Goal: Task Accomplishment & Management: Use online tool/utility

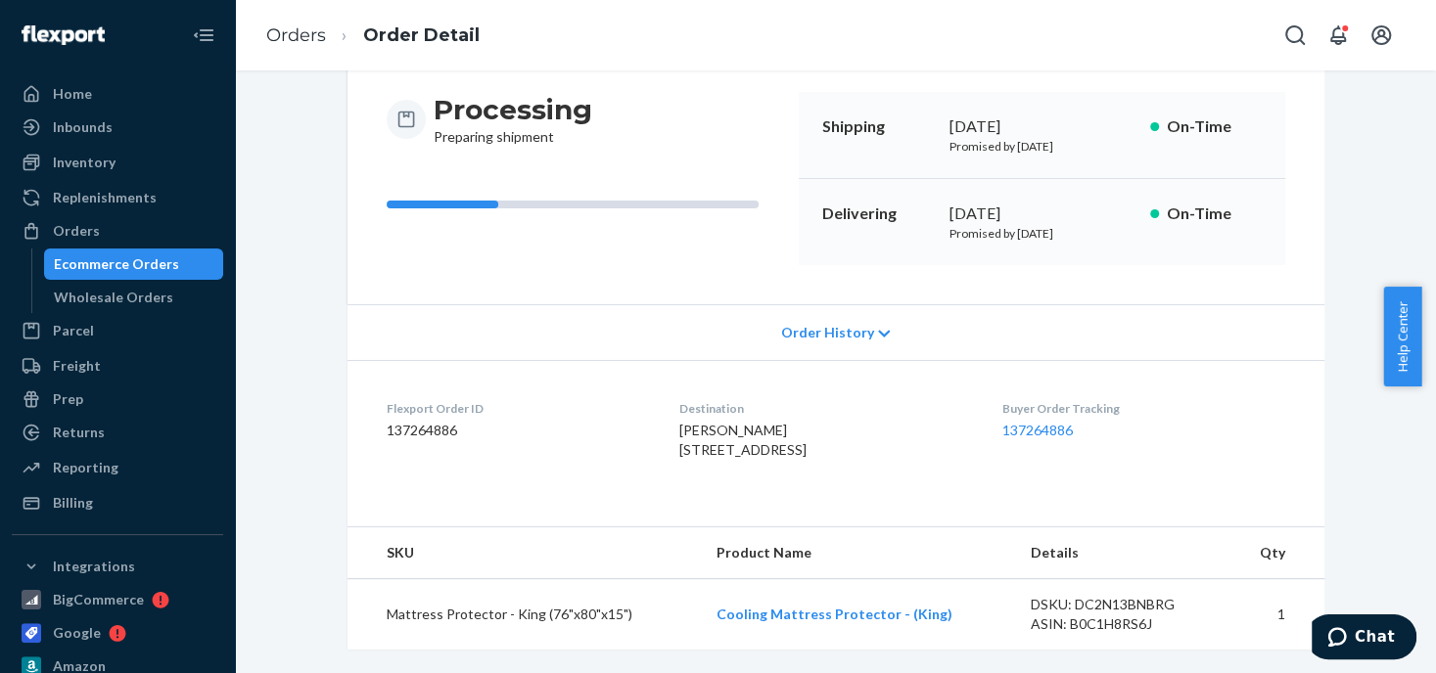
drag, startPoint x: 72, startPoint y: 229, endPoint x: 221, endPoint y: 162, distance: 163.4
click at [72, 229] on div "Orders" at bounding box center [76, 231] width 47 height 20
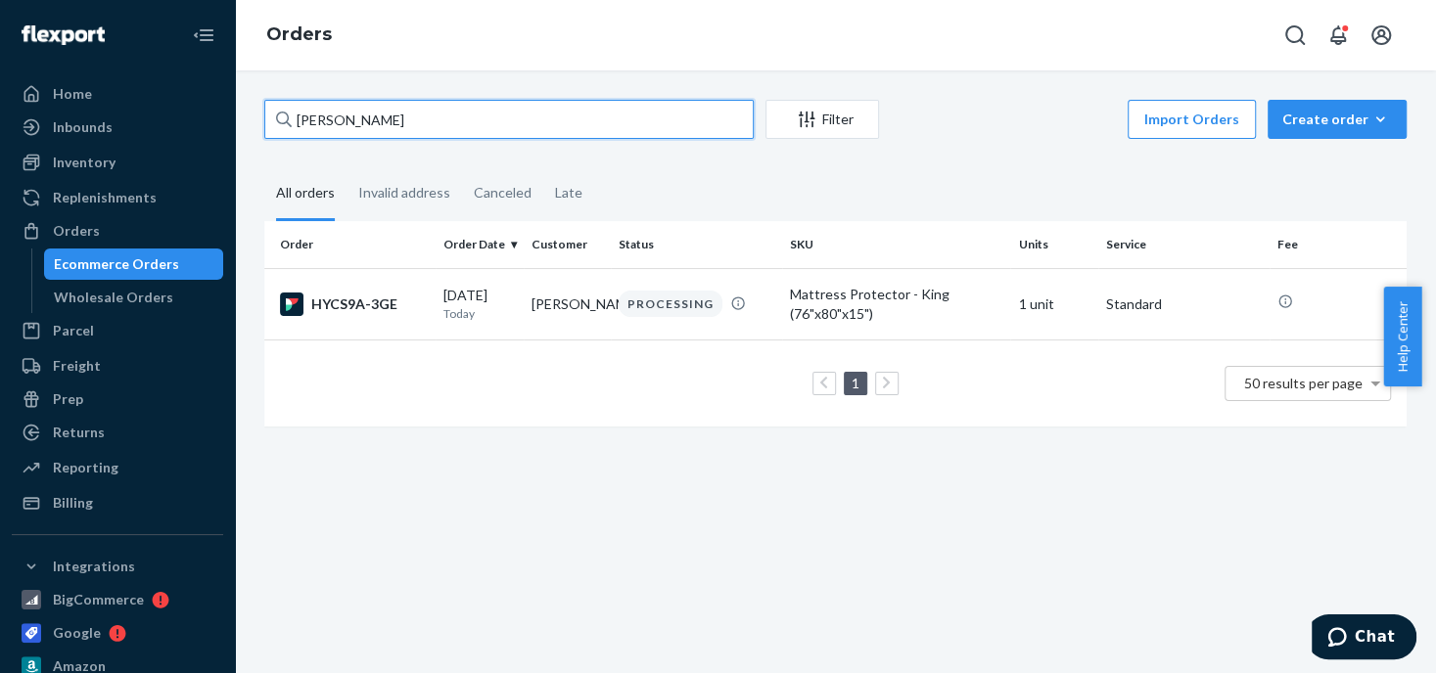
drag, startPoint x: 380, startPoint y: 117, endPoint x: 285, endPoint y: 117, distance: 94.9
click at [285, 117] on div "[PERSON_NAME]" at bounding box center [508, 119] width 489 height 39
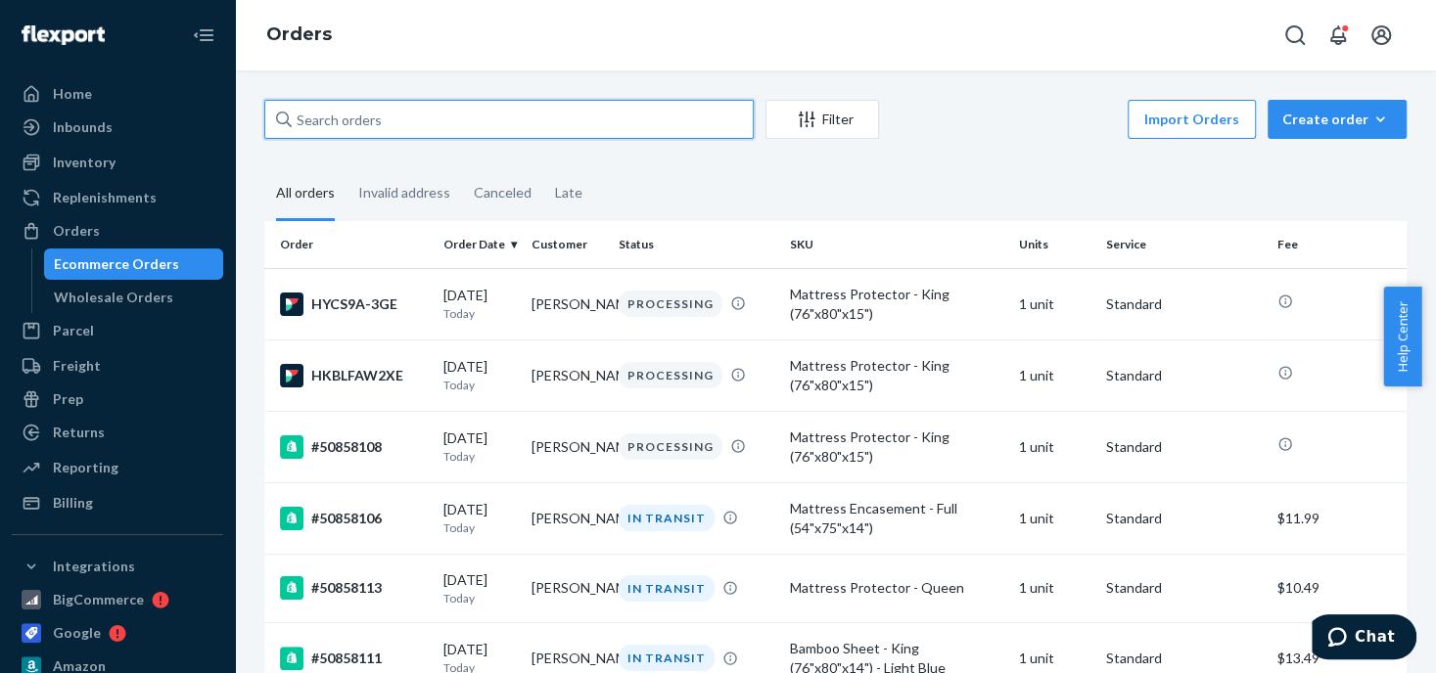
paste input "50857708"
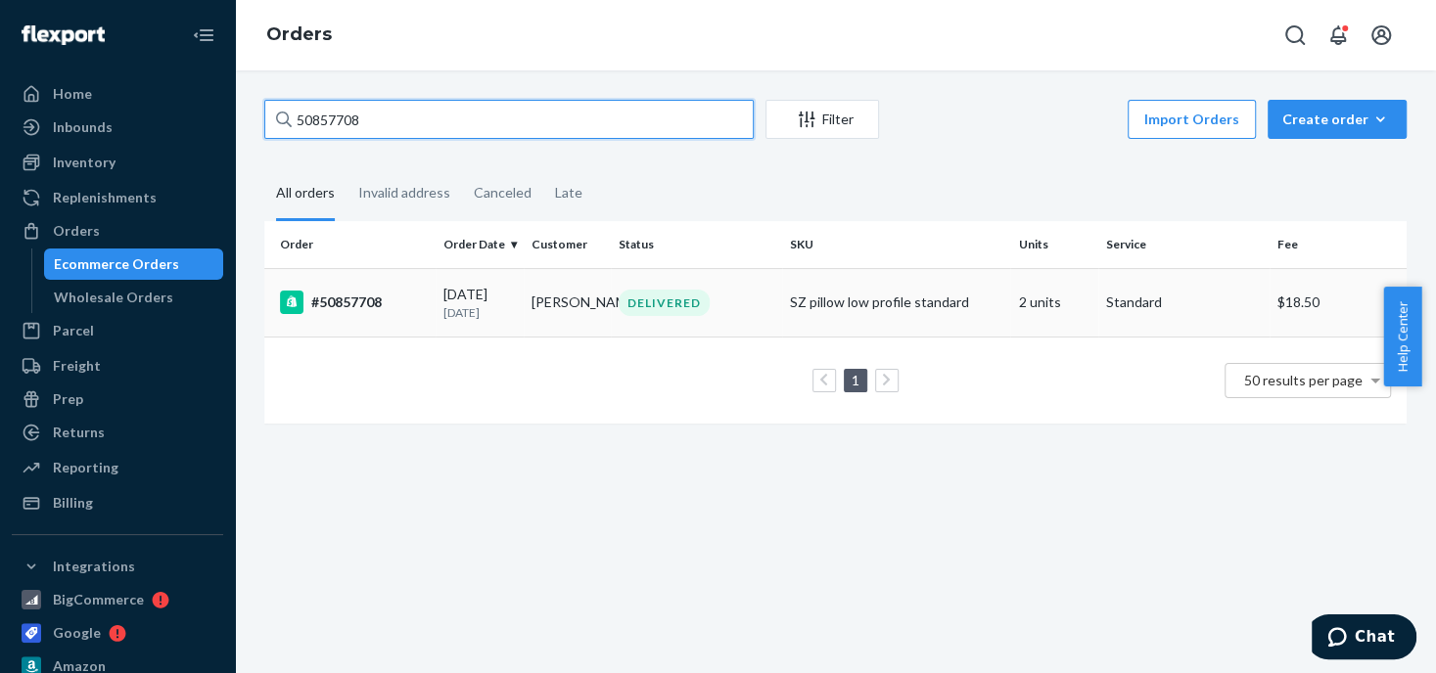
type input "50857708"
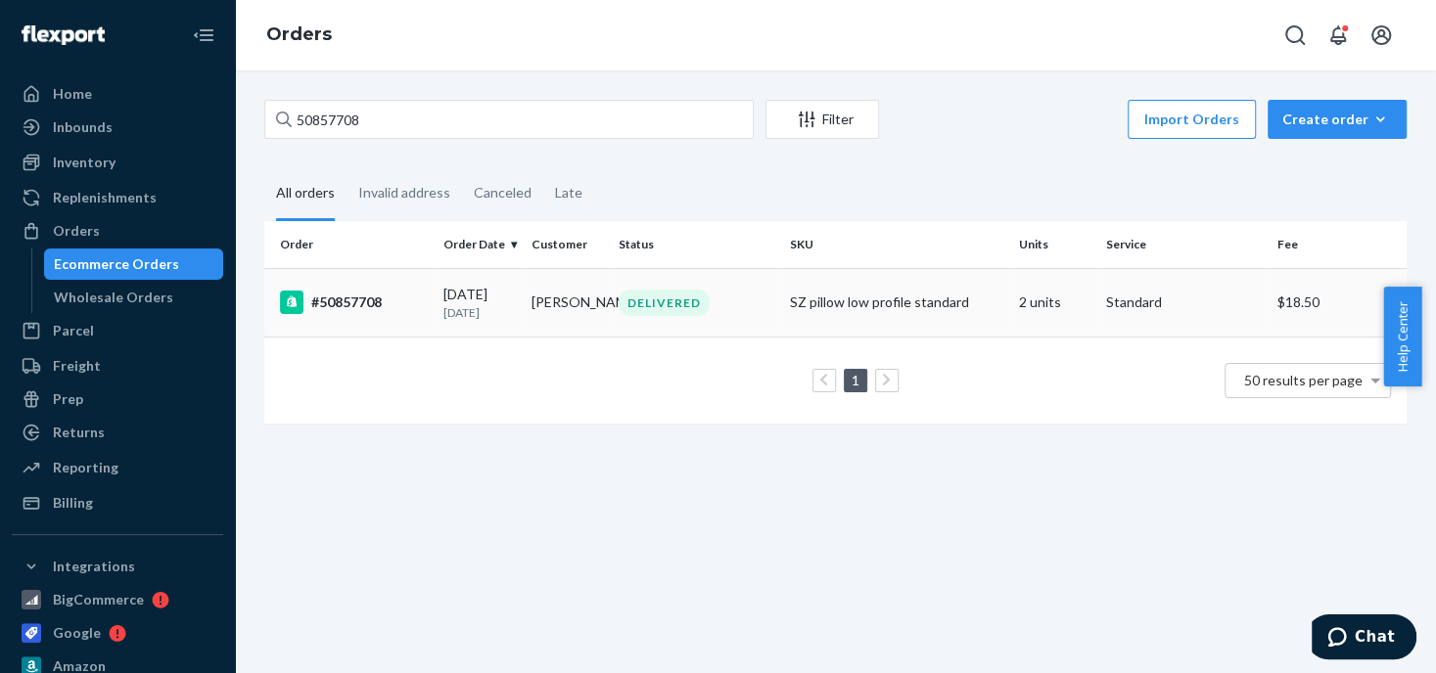
click at [624, 304] on div "DELIVERED" at bounding box center [664, 303] width 91 height 26
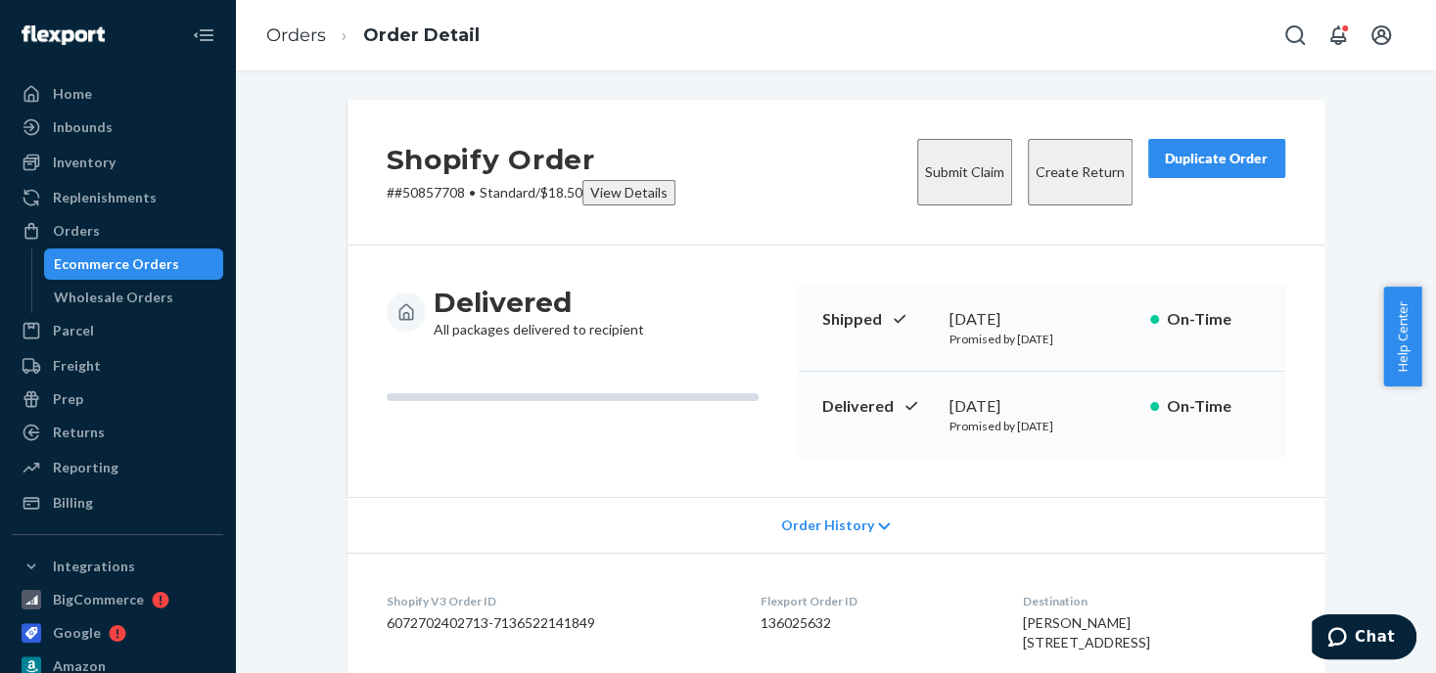
click at [1070, 161] on button "Create Return" at bounding box center [1080, 172] width 105 height 67
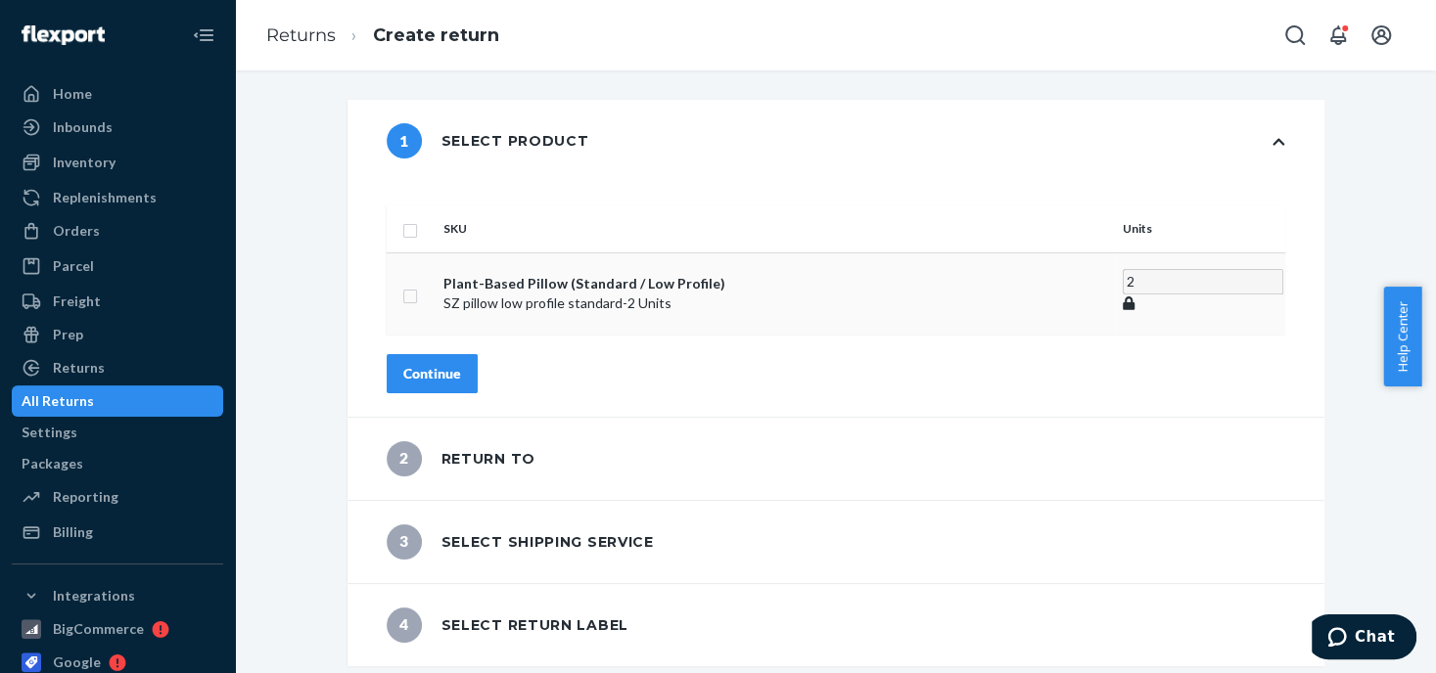
click at [418, 284] on input "checkbox" at bounding box center [410, 294] width 16 height 21
checkbox input "true"
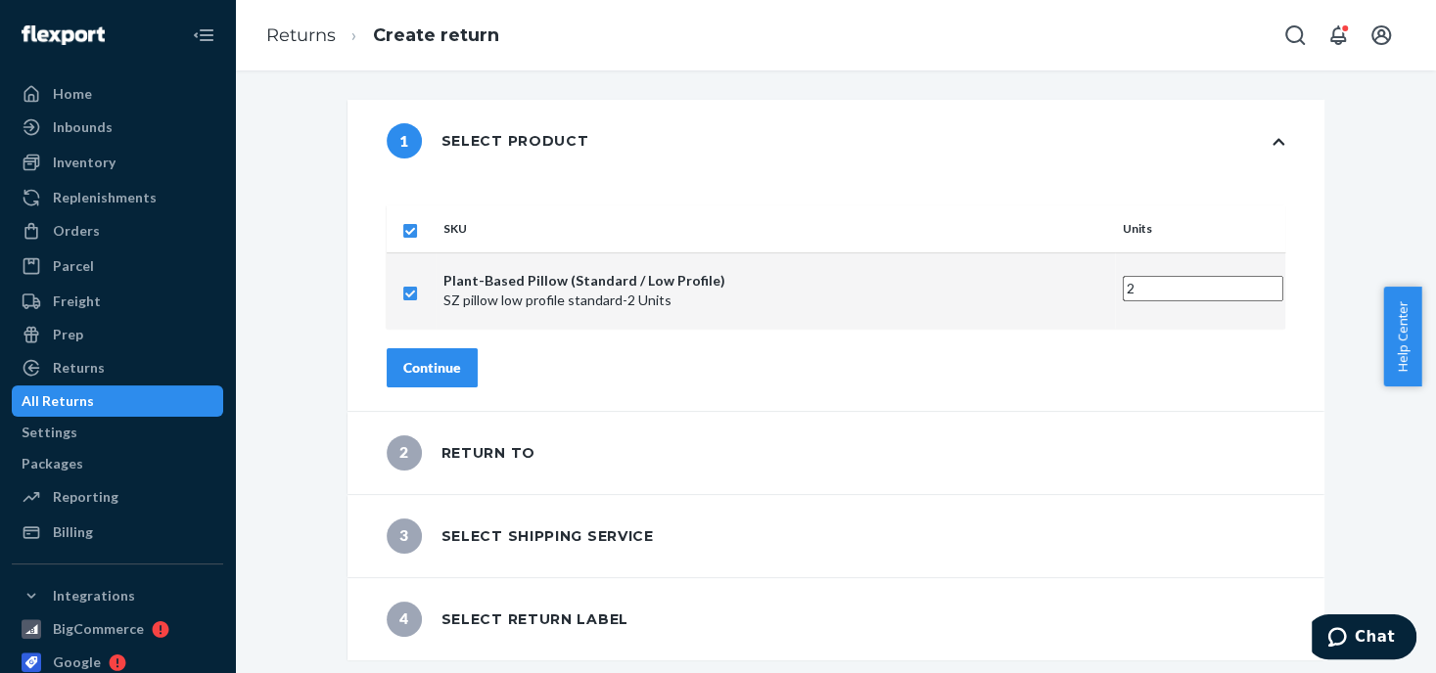
click at [461, 358] on div "Continue" at bounding box center [432, 368] width 58 height 20
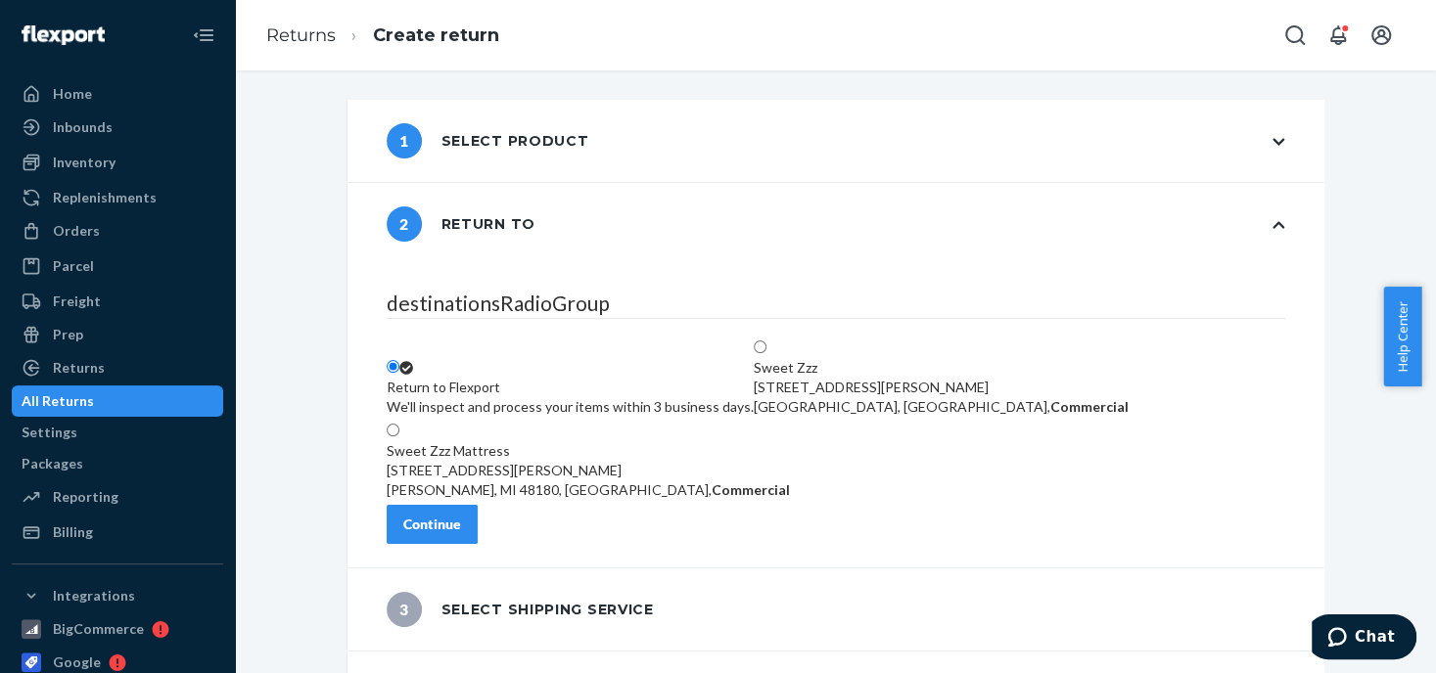
click at [548, 397] on div "We'll inspect and process your items within 3 business days." at bounding box center [570, 407] width 367 height 20
click at [399, 360] on input "Return to Flexport We'll inspect and process your items within 3 business days." at bounding box center [393, 366] width 13 height 13
click at [461, 534] on div "Continue" at bounding box center [432, 525] width 58 height 20
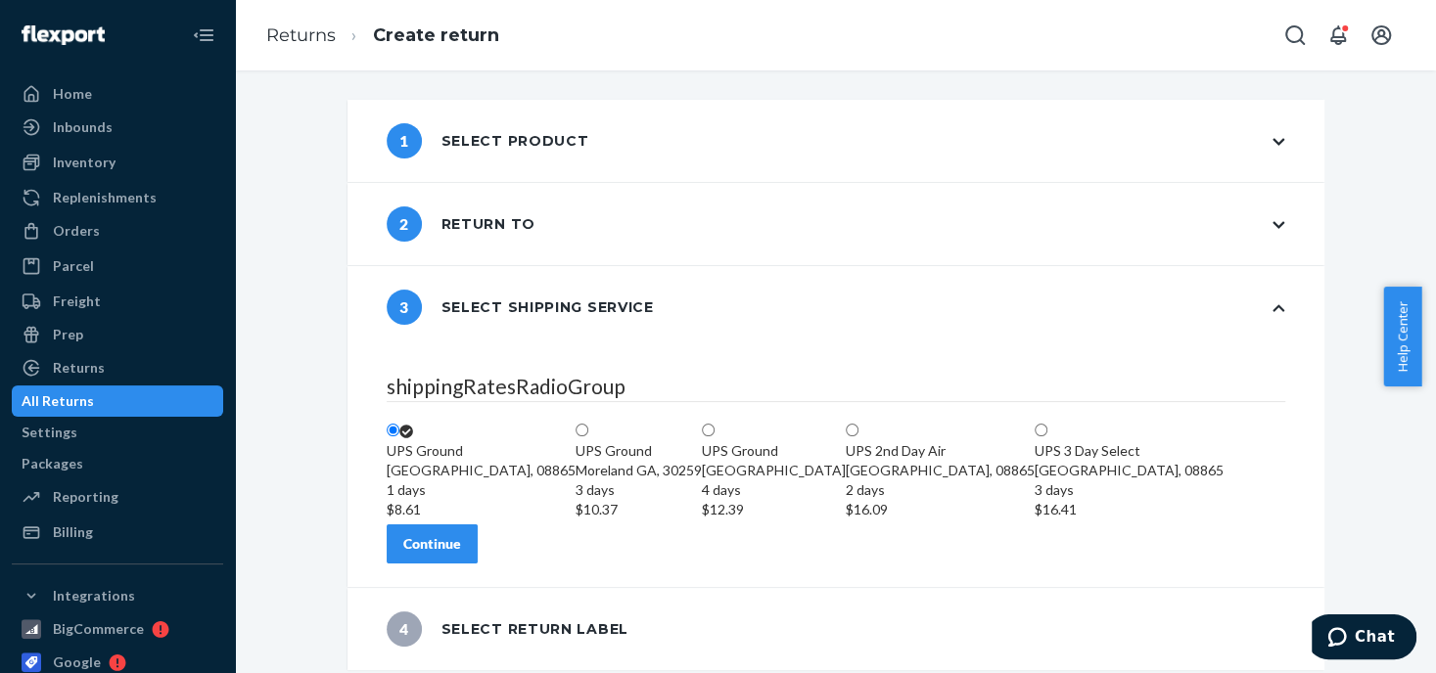
click at [541, 481] on div "1 days" at bounding box center [481, 491] width 189 height 20
click at [399, 427] on input "[GEOGRAPHIC_DATA] 1 days $8.61" at bounding box center [393, 430] width 13 height 13
click at [461, 554] on div "Continue" at bounding box center [432, 544] width 58 height 20
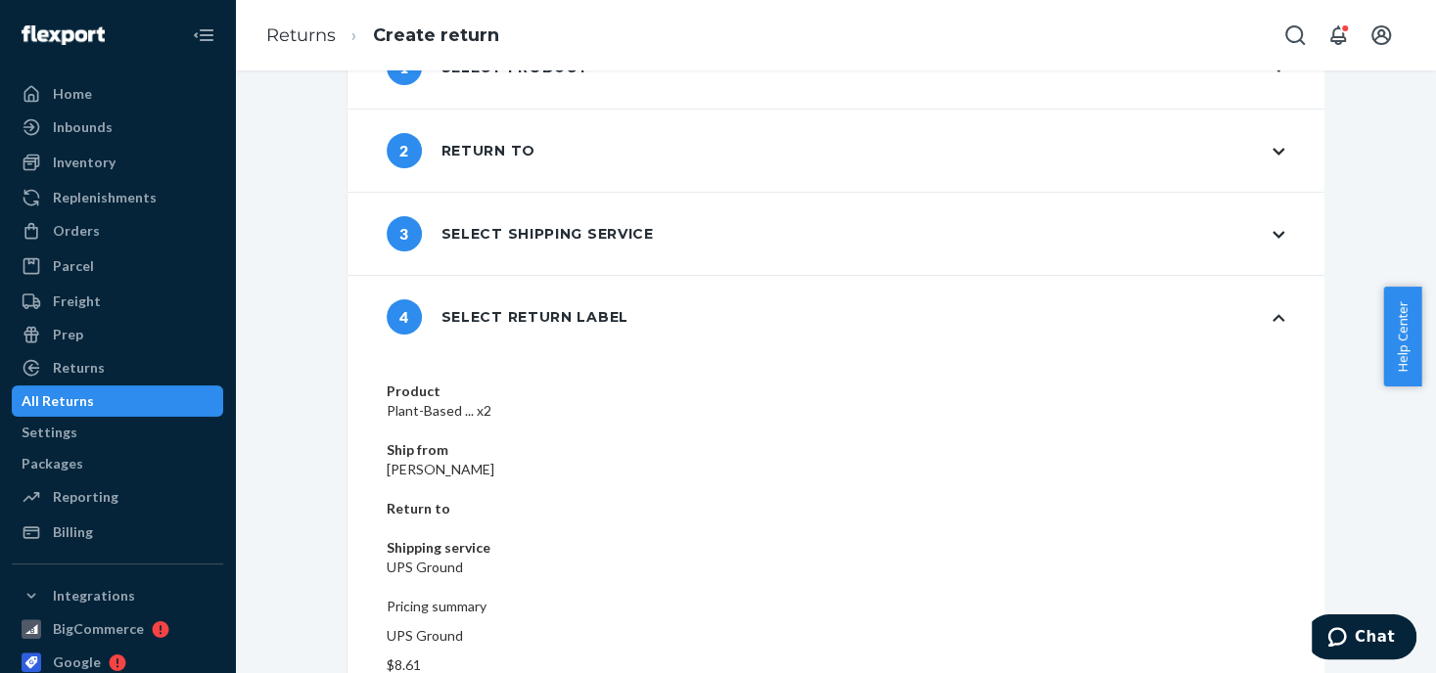
scroll to position [123, 0]
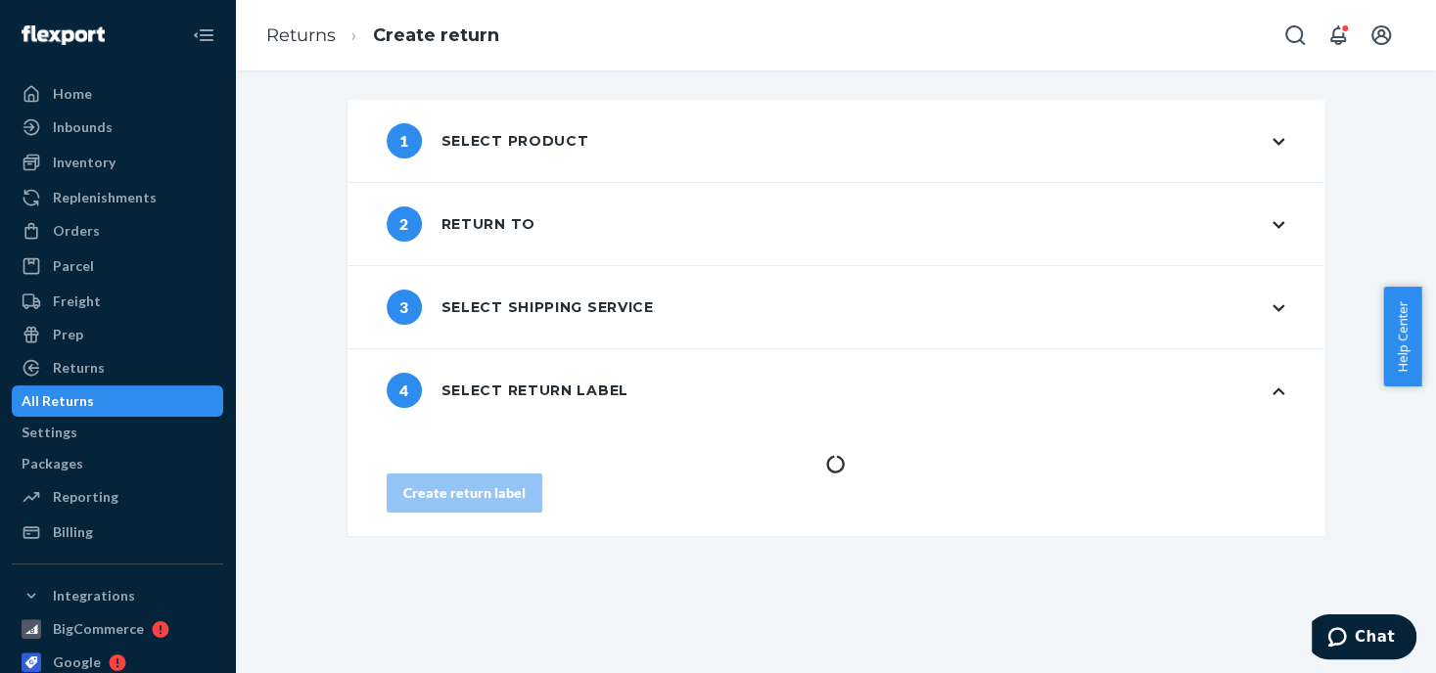
scroll to position [0, 0]
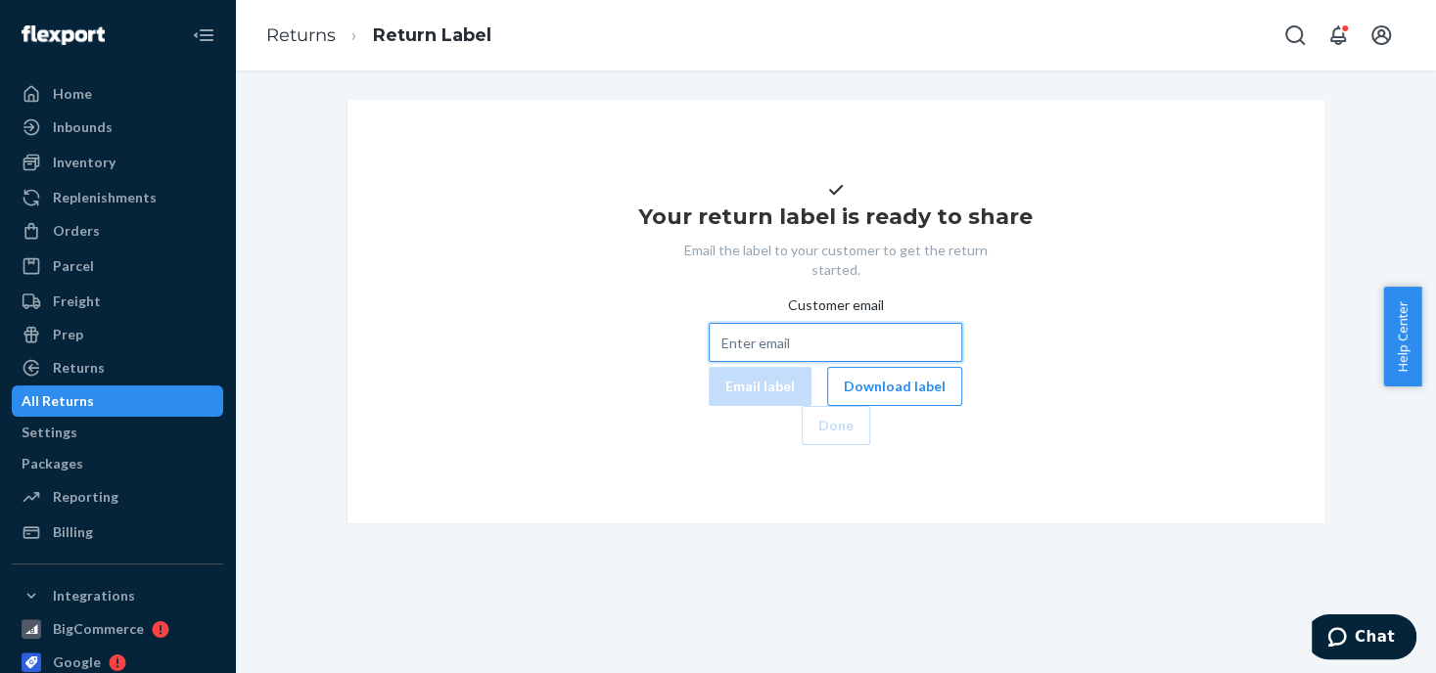
click at [709, 362] on input "Customer email" at bounding box center [836, 342] width 254 height 39
paste input "[PERSON_NAME][EMAIL_ADDRESS][PERSON_NAME][DOMAIN_NAME]"
type input "[PERSON_NAME][EMAIL_ADDRESS][PERSON_NAME][DOMAIN_NAME]"
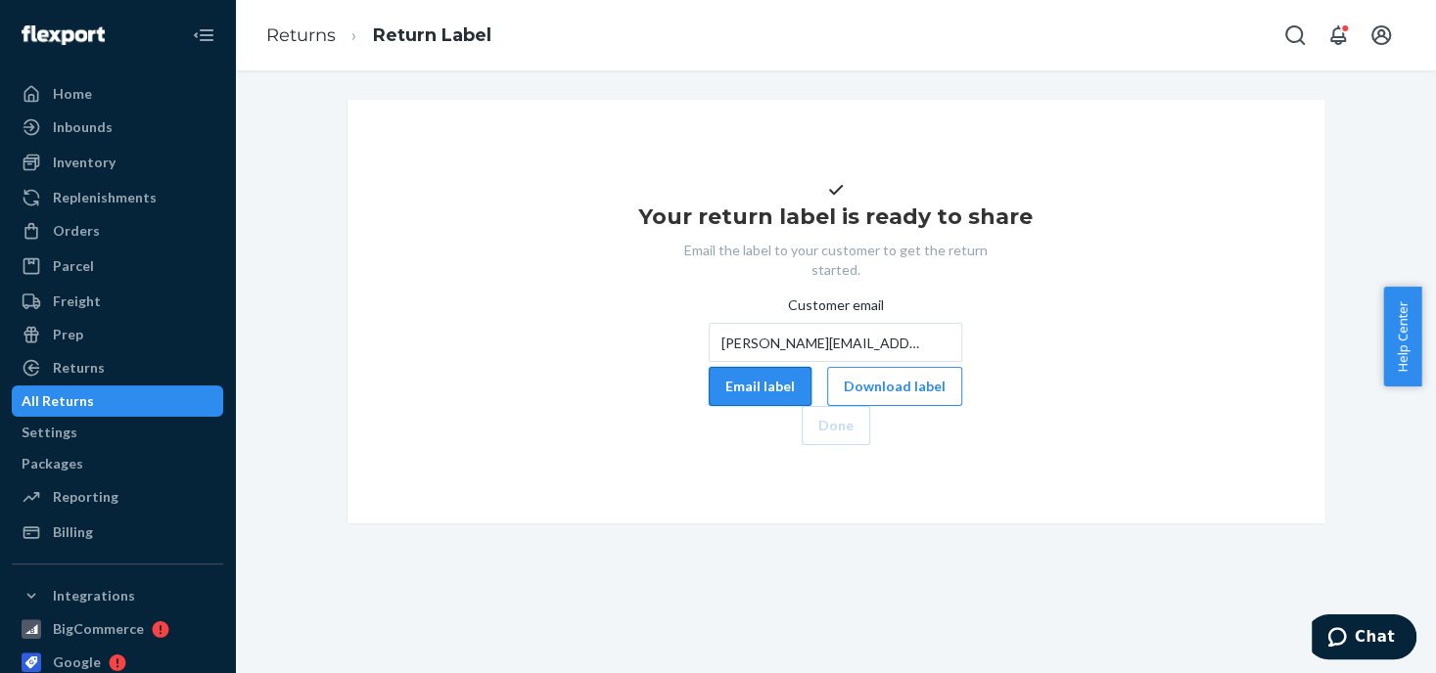
click at [709, 406] on button "Email label" at bounding box center [760, 386] width 103 height 39
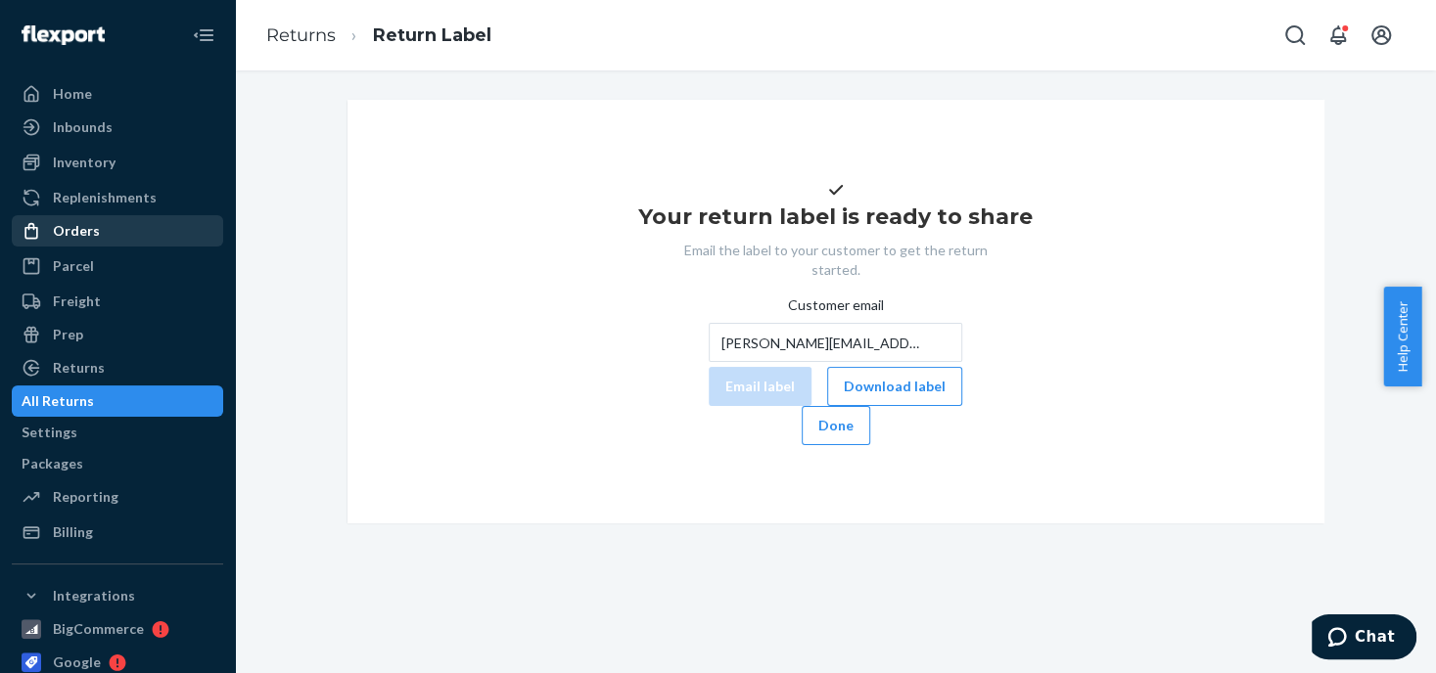
click at [102, 233] on div "Orders" at bounding box center [118, 230] width 208 height 27
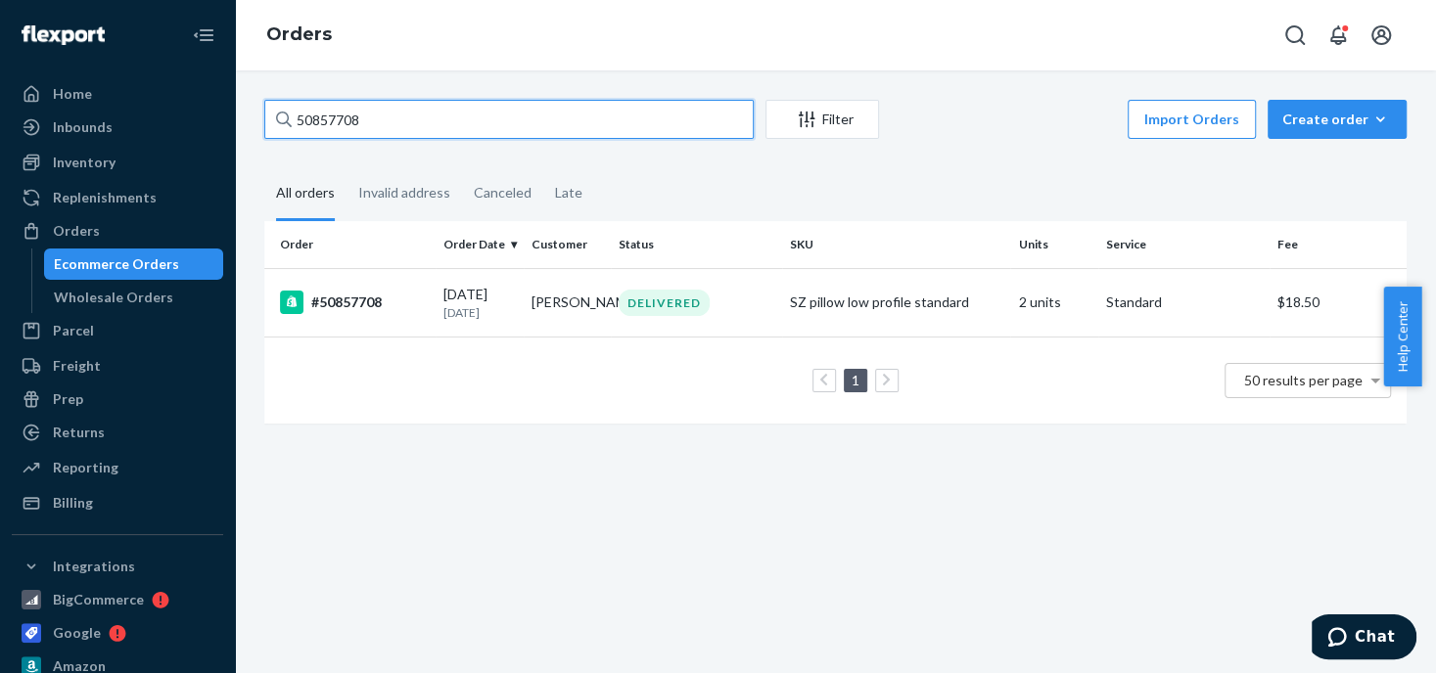
drag, startPoint x: 477, startPoint y: 127, endPoint x: 280, endPoint y: 114, distance: 197.2
click at [281, 113] on div "50857708" at bounding box center [508, 119] width 489 height 39
